Goal: Task Accomplishment & Management: Use online tool/utility

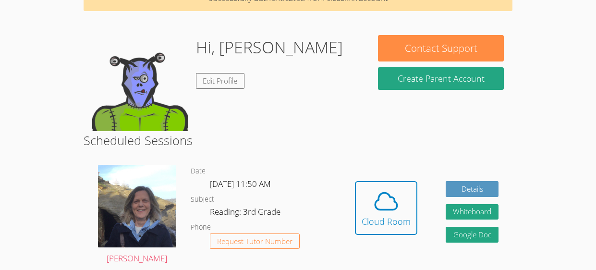
scroll to position [59, 0]
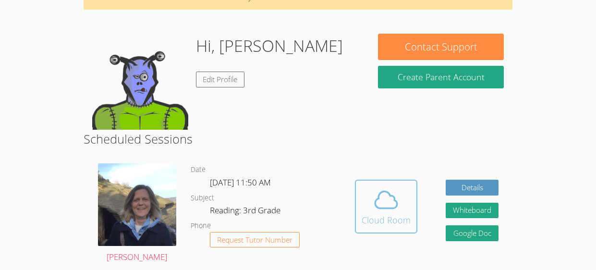
click at [362, 213] on div "Cloud Room" at bounding box center [385, 219] width 49 height 13
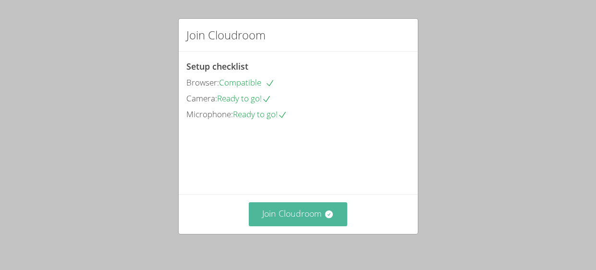
click at [294, 213] on button "Join Cloudroom" at bounding box center [298, 214] width 98 height 24
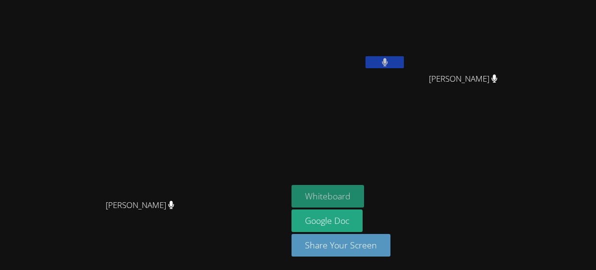
click at [364, 193] on button "Whiteboard" at bounding box center [327, 196] width 72 height 23
